Goal: Transaction & Acquisition: Purchase product/service

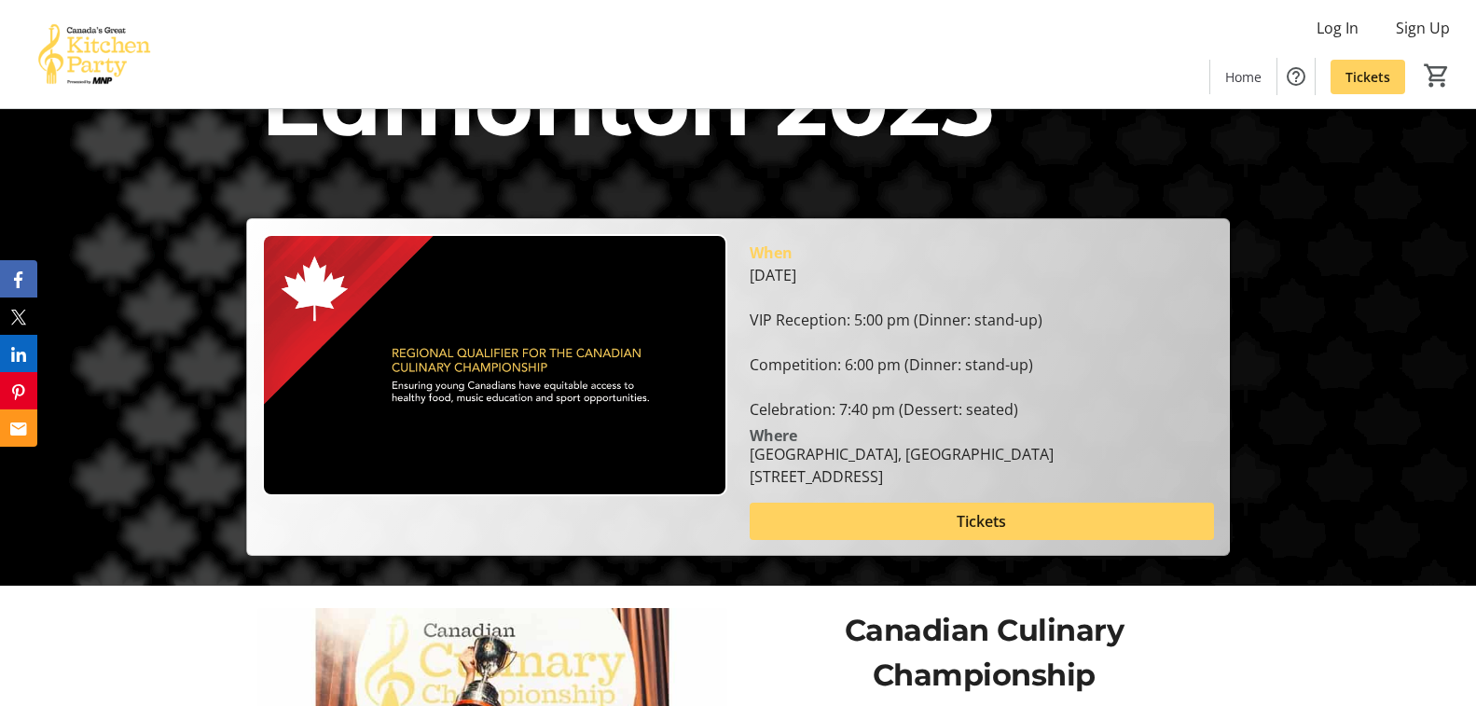
scroll to position [66, 0]
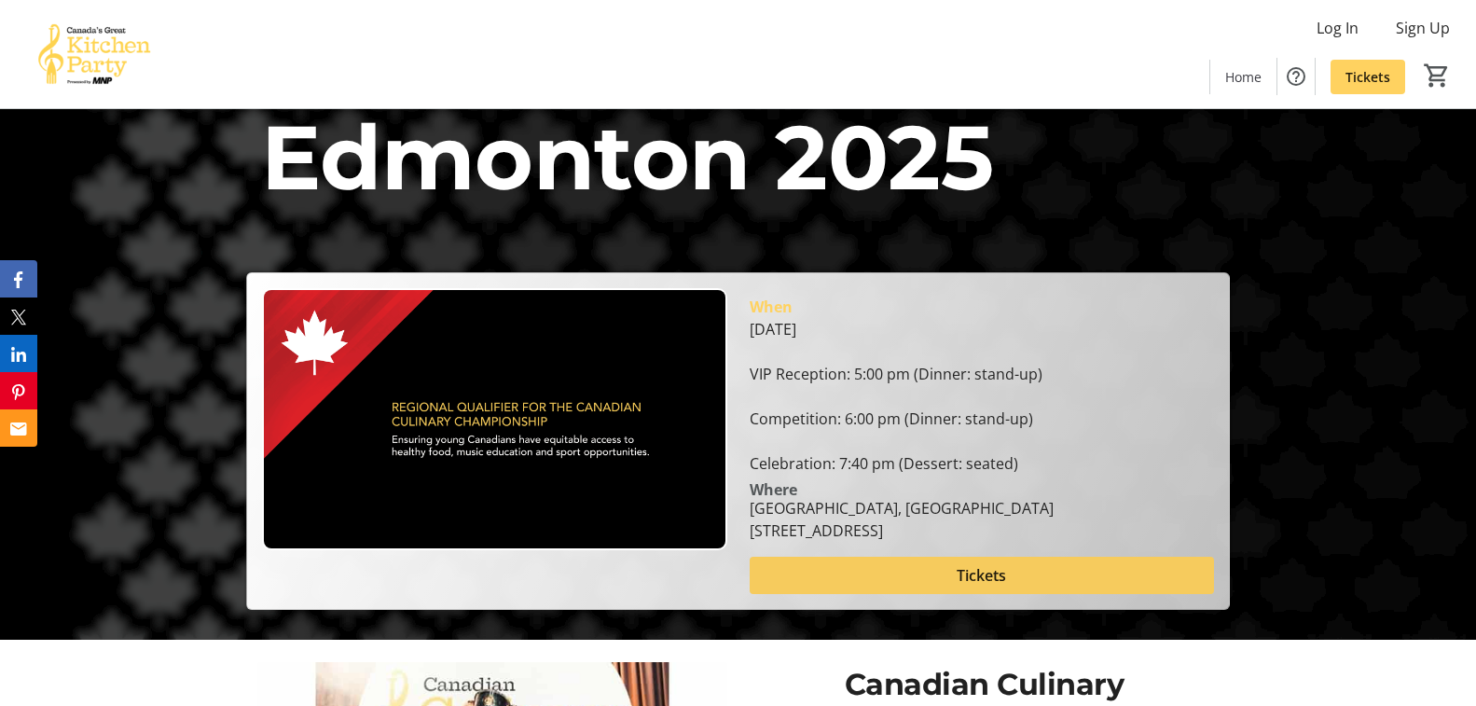
click at [1084, 579] on span at bounding box center [982, 575] width 465 height 45
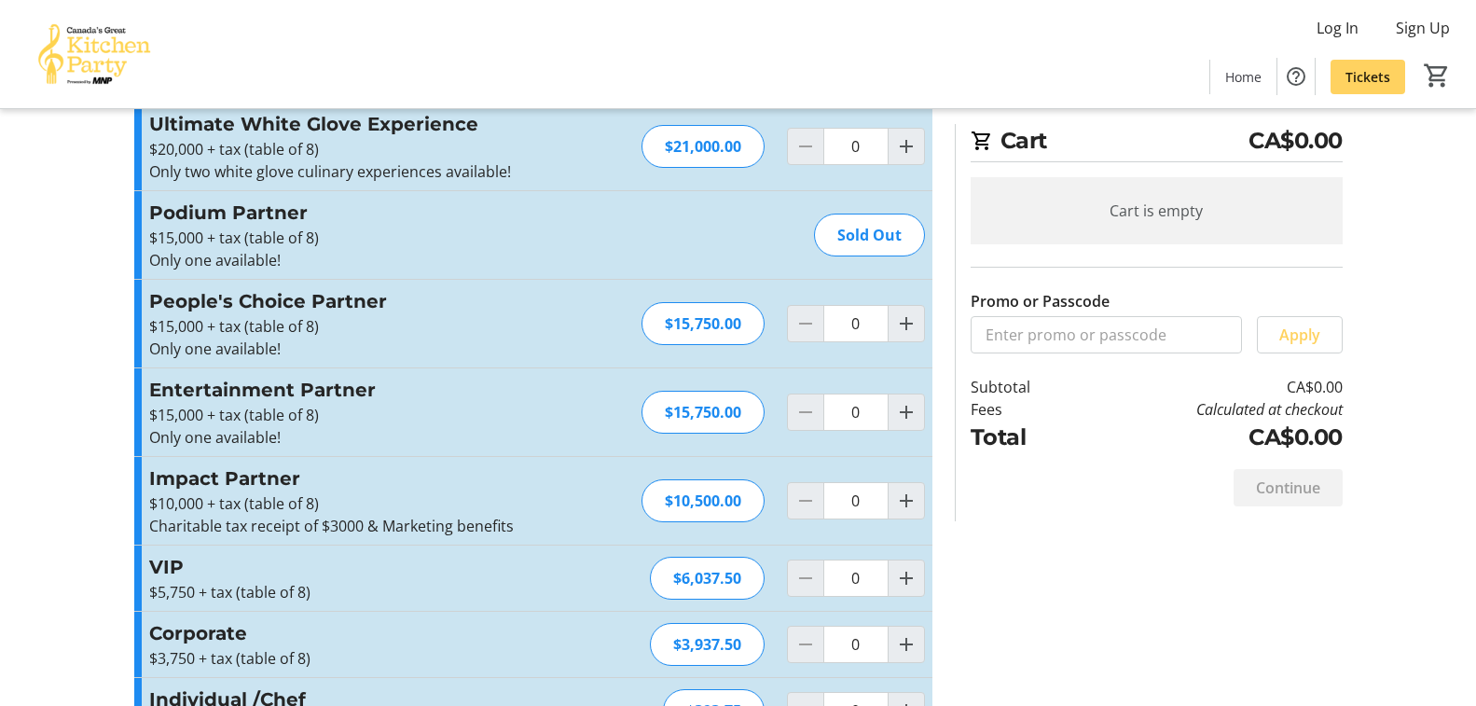
scroll to position [112, 0]
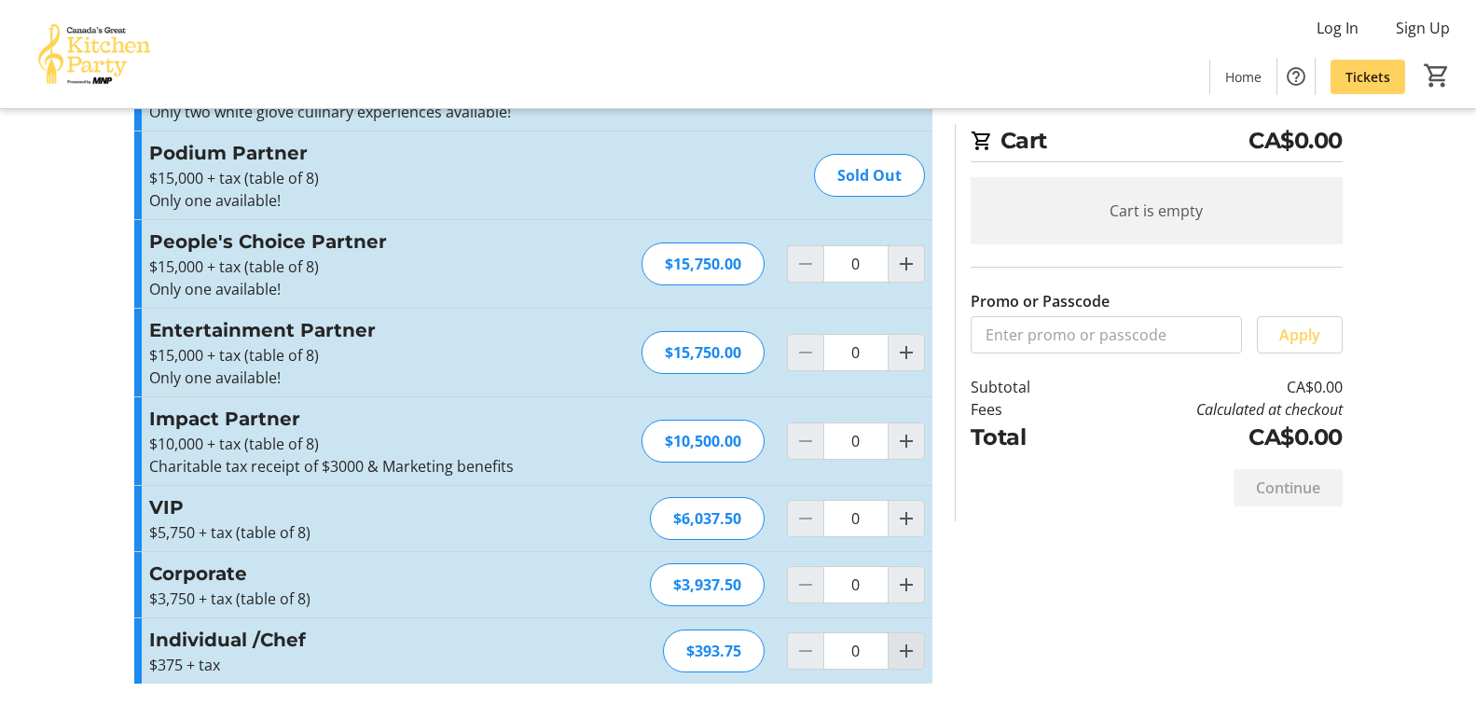
click at [901, 653] on mat-icon "Increment by one" at bounding box center [906, 651] width 22 height 22
type input "2"
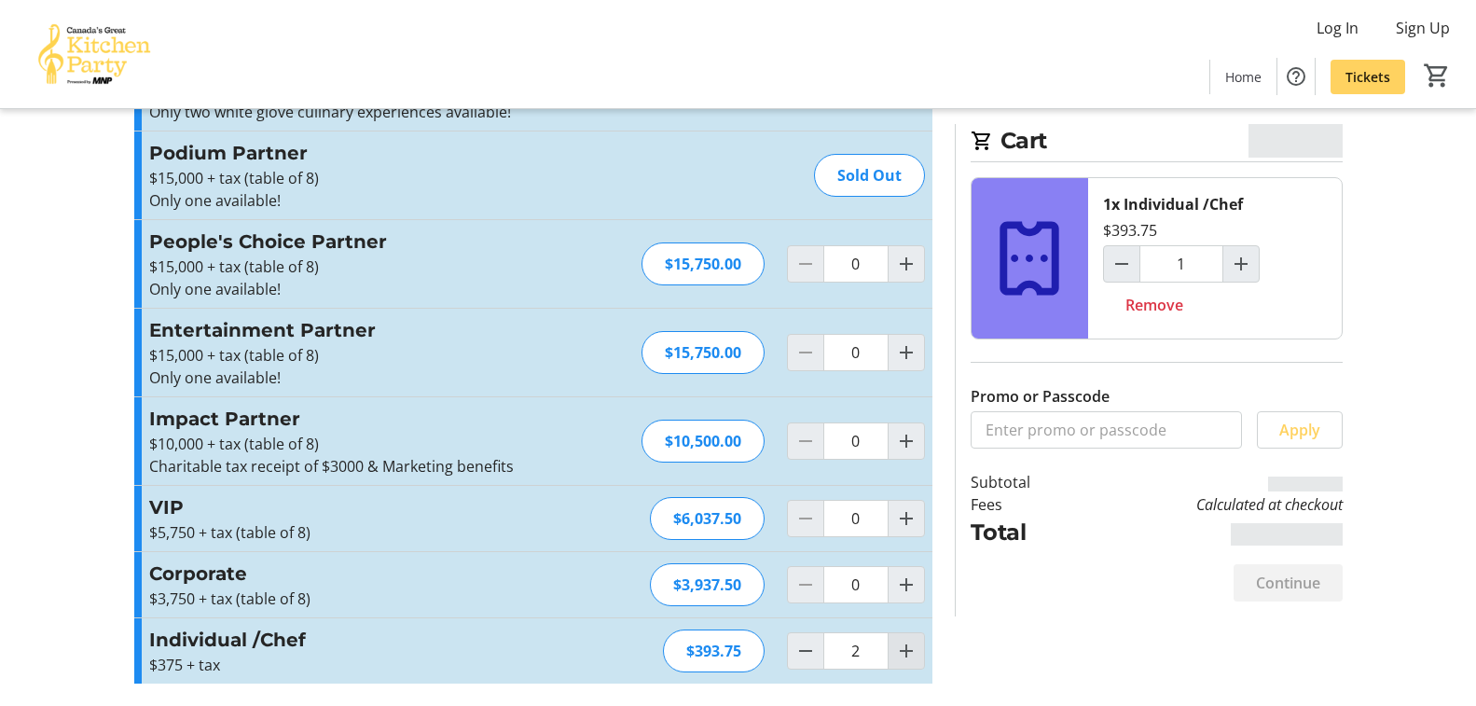
type input "2"
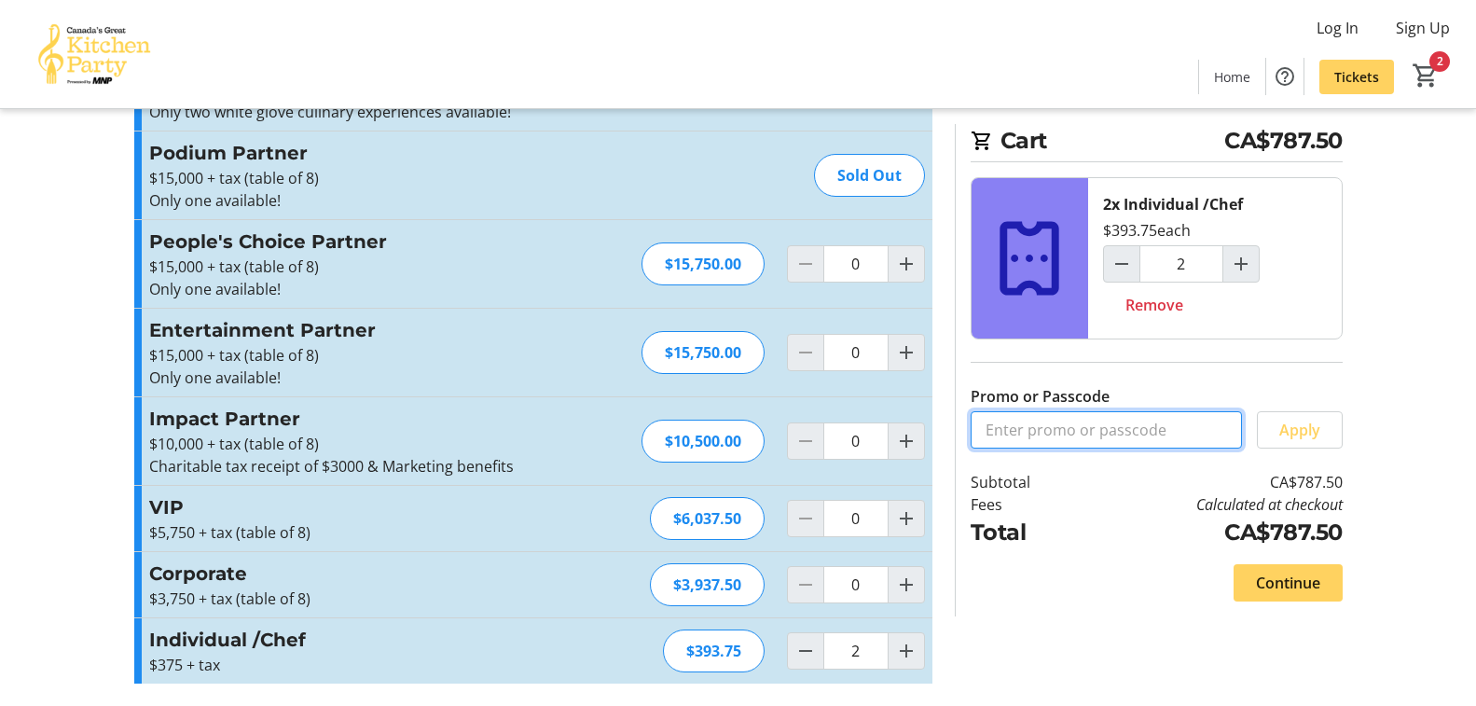
click at [1088, 434] on input "Promo or Passcode" at bounding box center [1106, 429] width 271 height 37
click at [1275, 412] on span at bounding box center [1300, 430] width 84 height 45
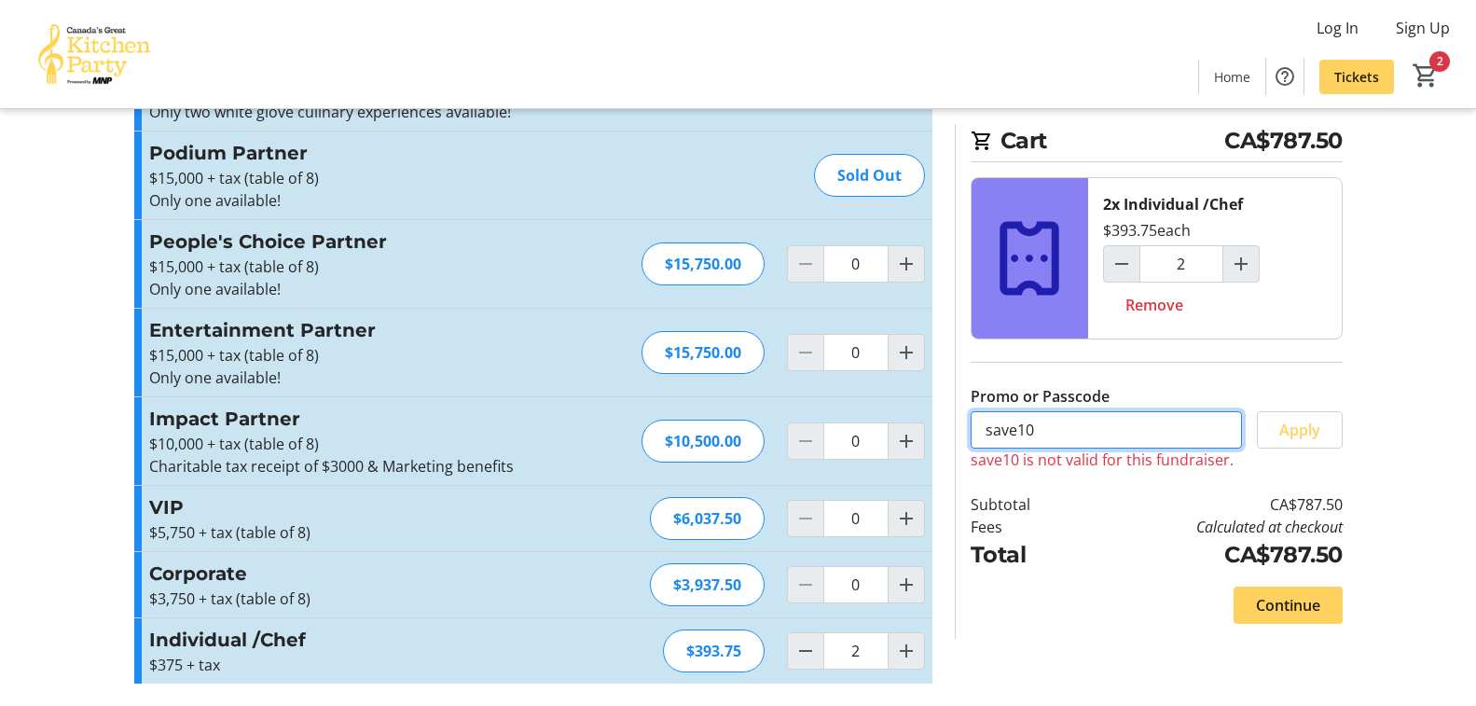
click at [1040, 430] on input "save10" at bounding box center [1106, 429] width 271 height 37
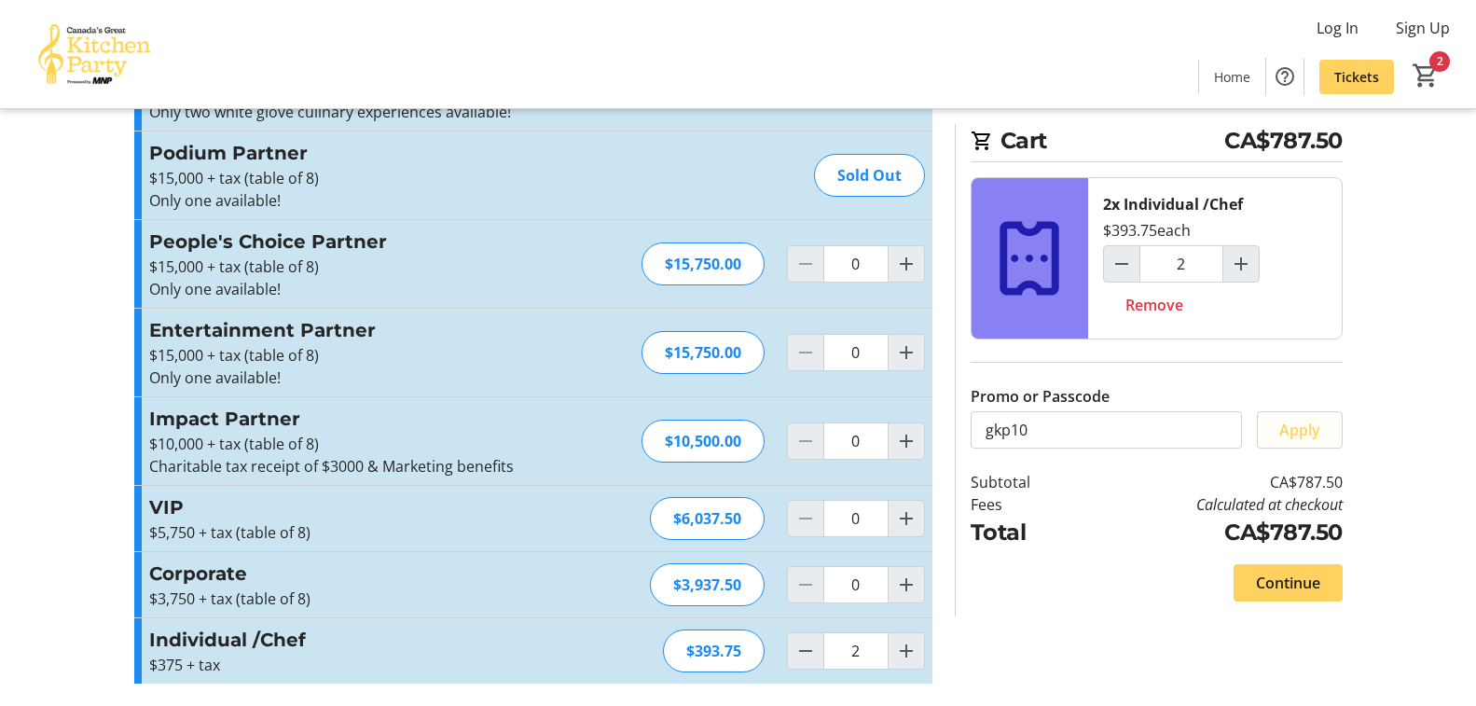
click at [1301, 423] on span "Apply" at bounding box center [1299, 430] width 41 height 22
drag, startPoint x: 991, startPoint y: 431, endPoint x: 945, endPoint y: 431, distance: 46.6
click at [945, 431] on section "Cart CA$787.50 2x Individual /Chef $393.75 each 2 Remove Promo or Passcode gkp1…" at bounding box center [1149, 370] width 410 height 492
type input "kp10"
click at [1292, 439] on span "Apply" at bounding box center [1299, 430] width 41 height 22
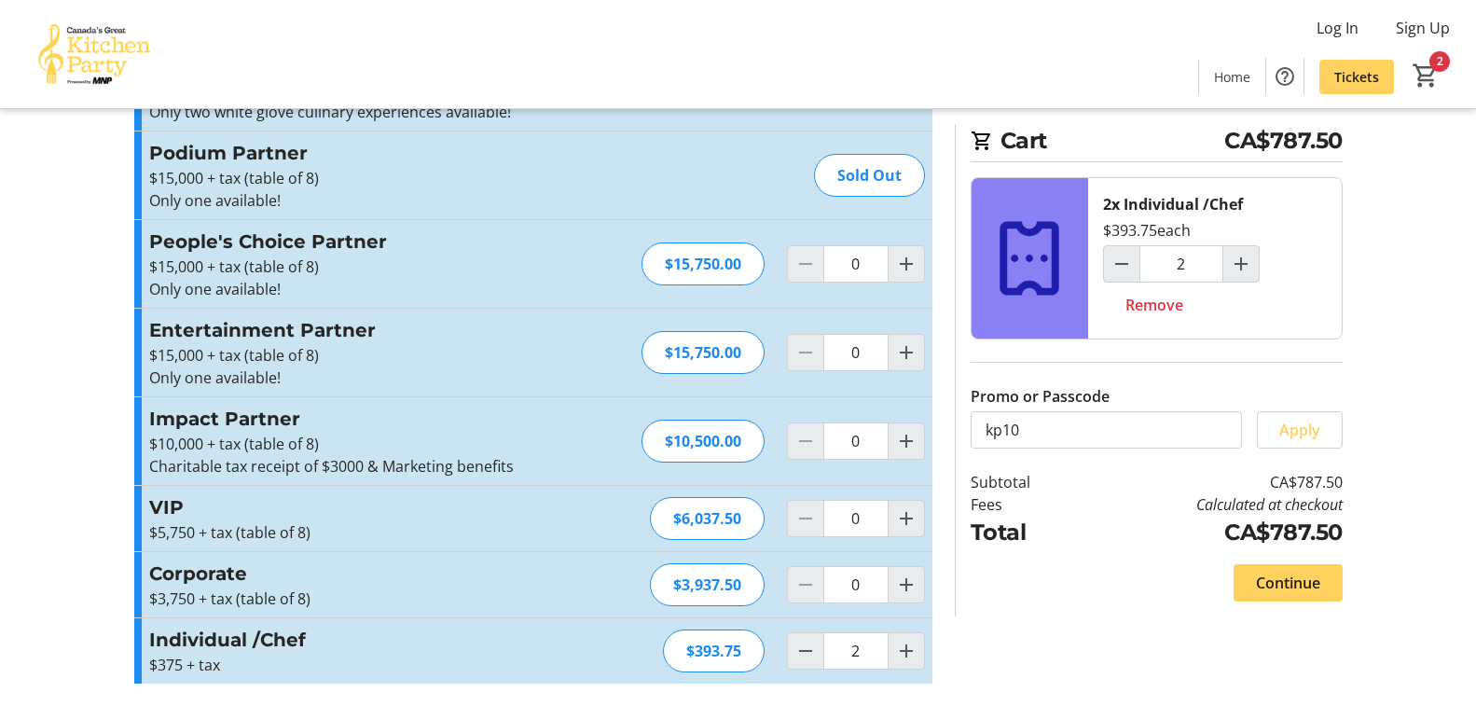
click at [90, 26] on img at bounding box center [94, 53] width 166 height 93
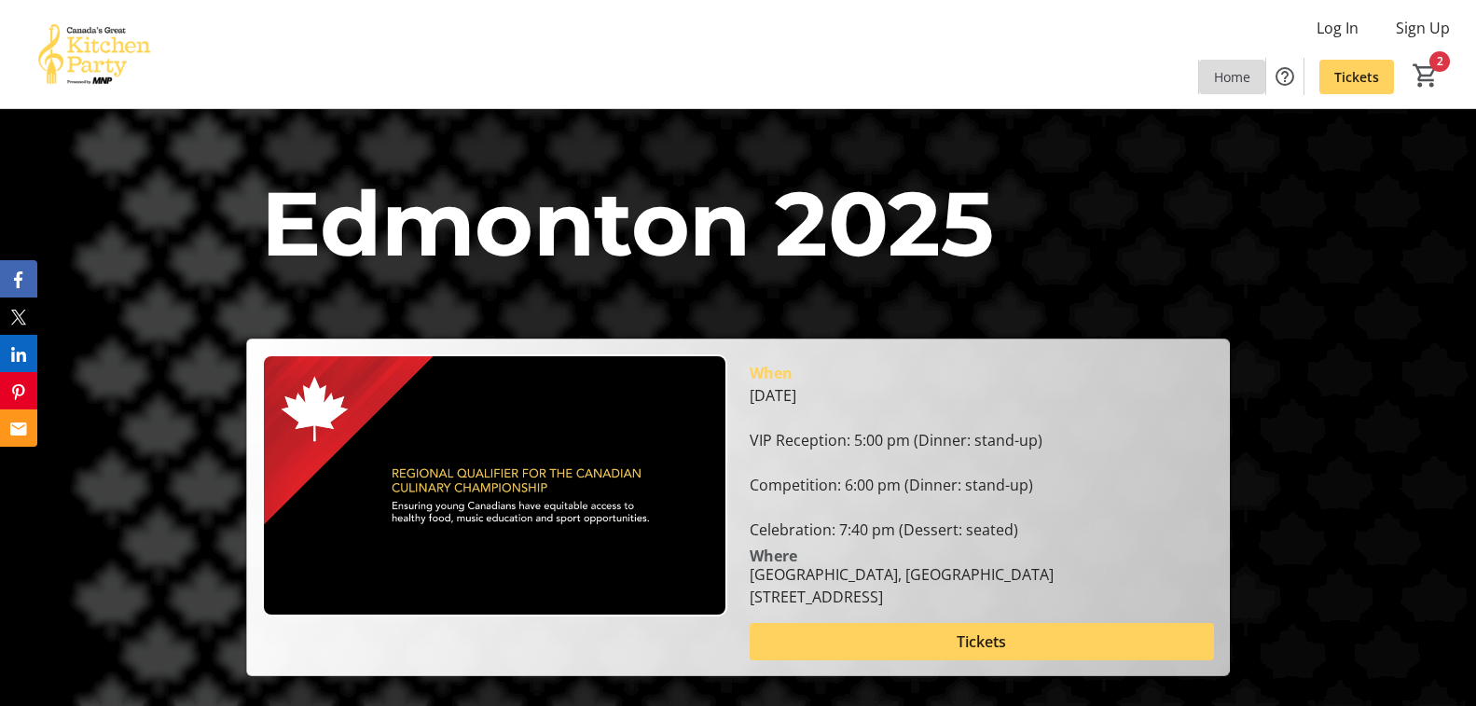
click at [1235, 80] on span "Home" at bounding box center [1232, 77] width 36 height 20
click at [1251, 74] on span at bounding box center [1232, 76] width 66 height 45
click at [109, 40] on img at bounding box center [94, 53] width 166 height 93
click at [794, 413] on div "[DATE] VIP Reception: 5:00 pm (Dinner: stand-up) Competition: 6:00 pm (Dinner: …" at bounding box center [982, 462] width 465 height 157
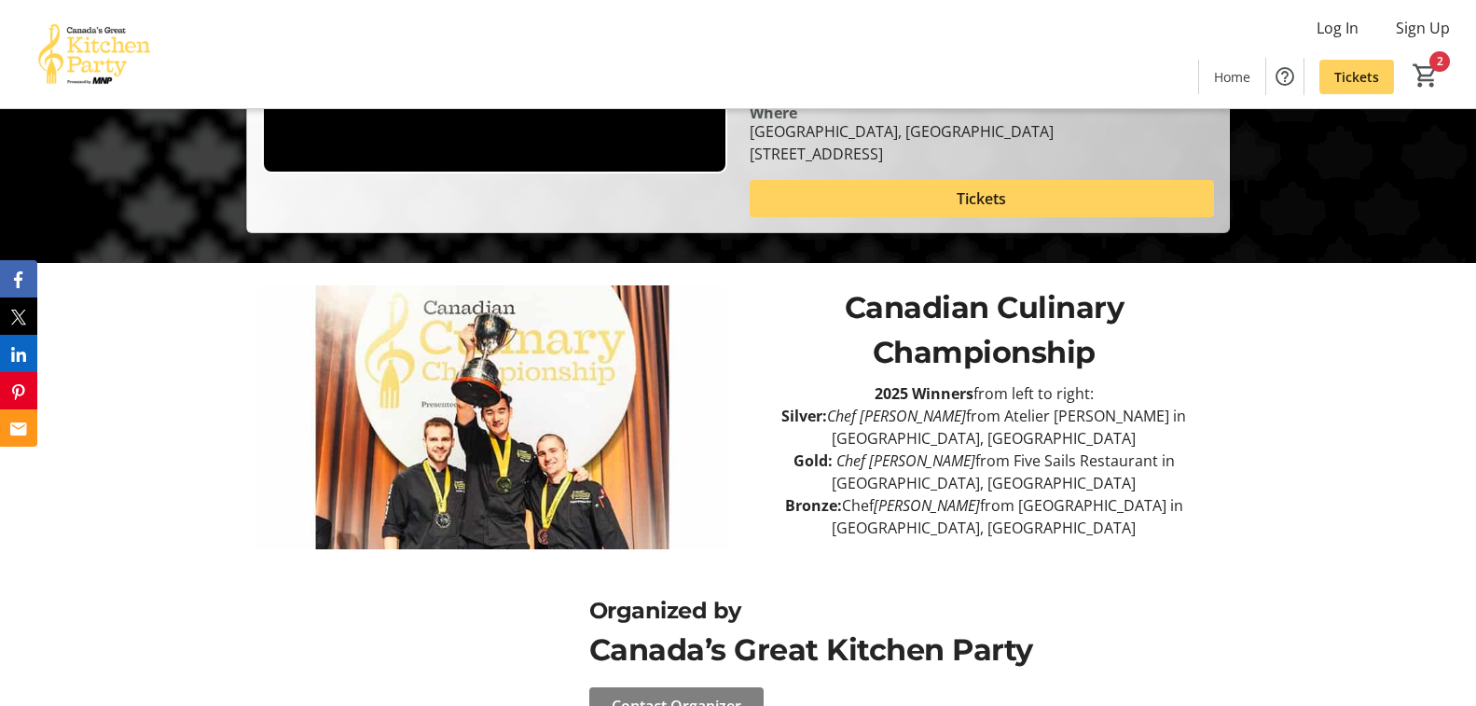
scroll to position [532, 0]
